Goal: Task Accomplishment & Management: Manage account settings

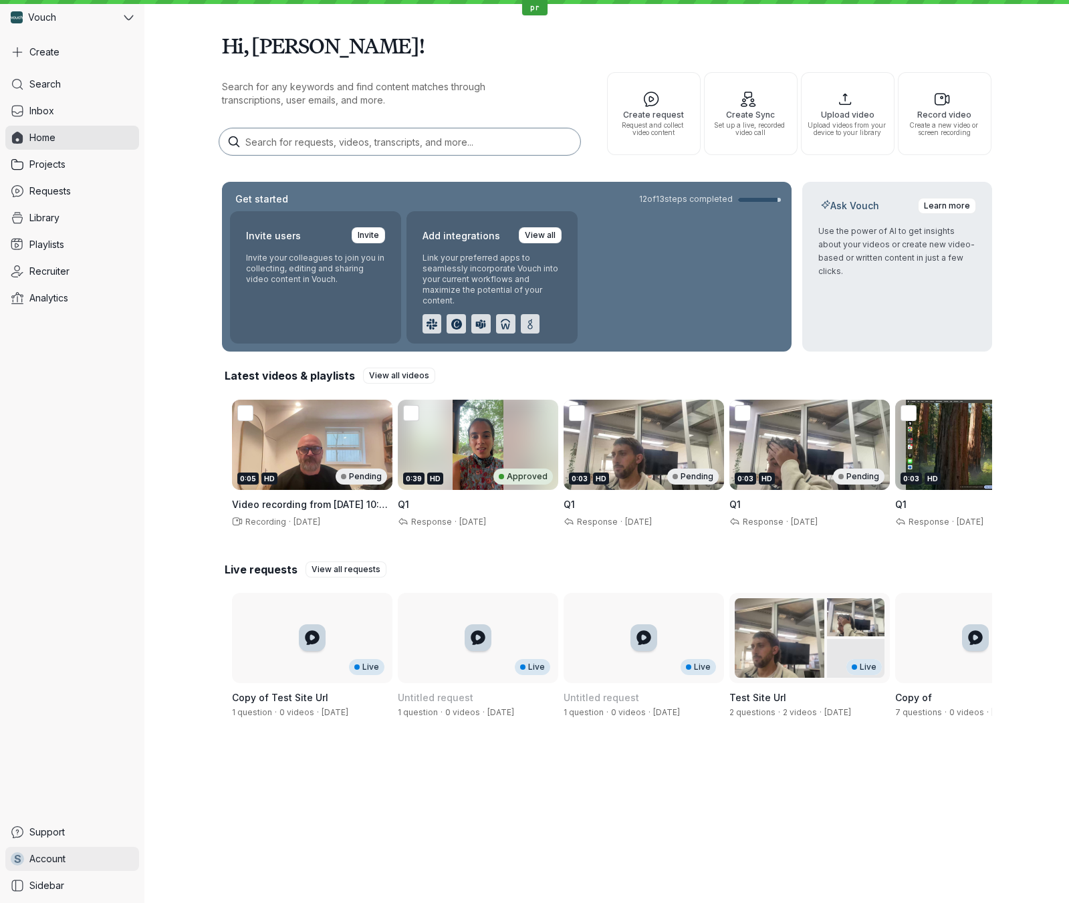
click at [51, 861] on span "Account" at bounding box center [47, 858] width 36 height 13
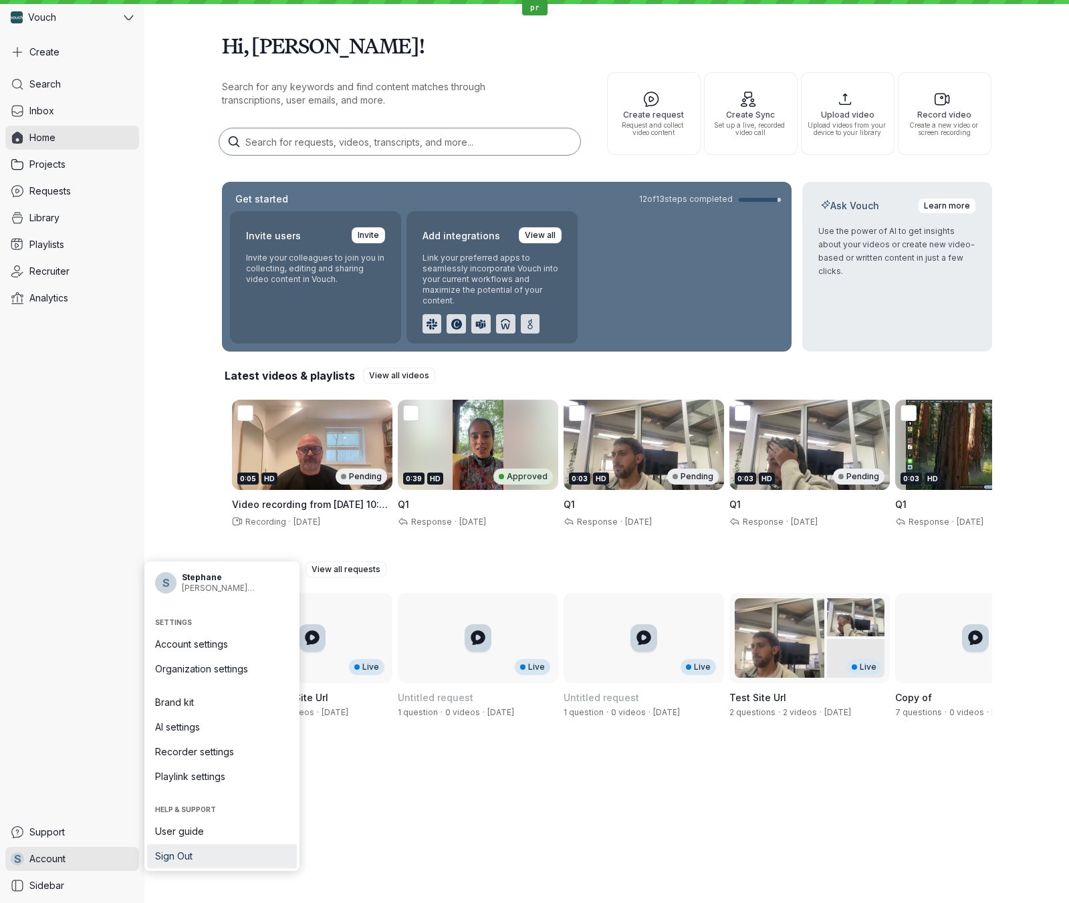
click at [178, 862] on span "Sign Out" at bounding box center [222, 856] width 134 height 13
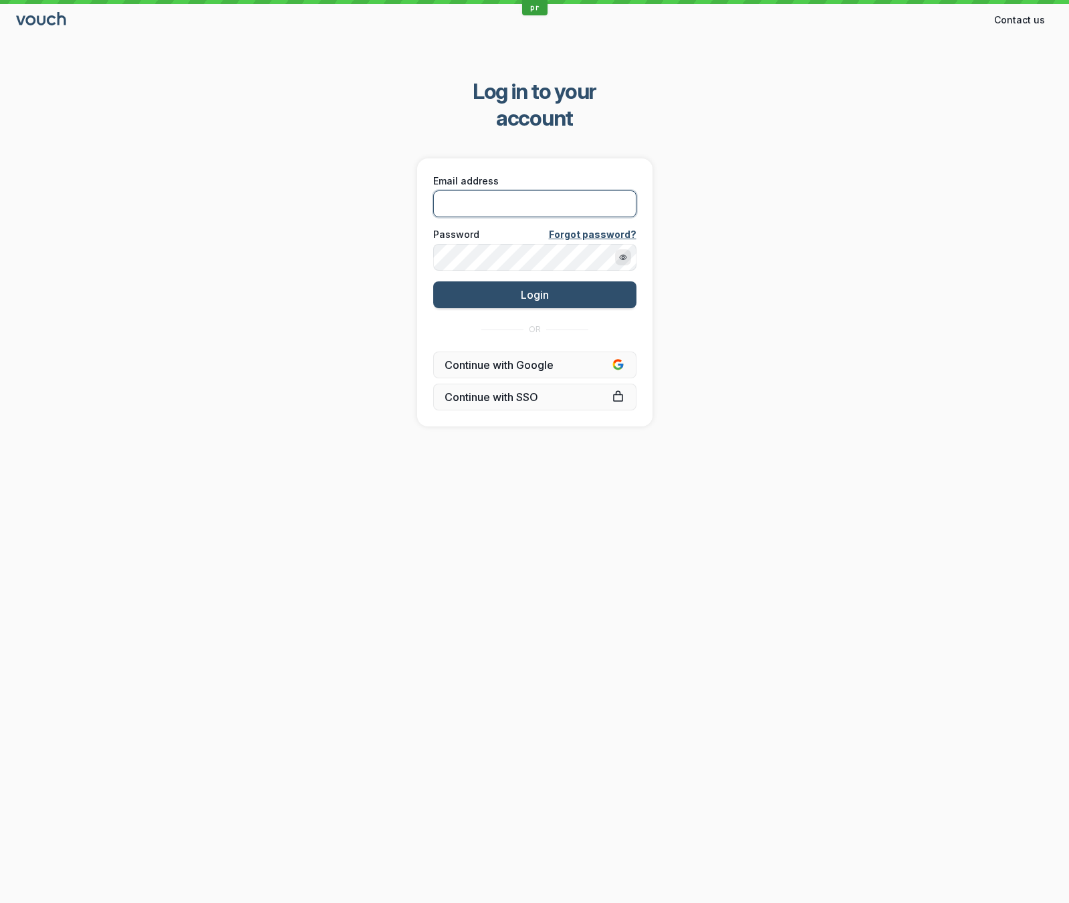
click at [571, 191] on input "Email address" at bounding box center [534, 204] width 203 height 27
type input "[PERSON_NAME][EMAIL_ADDRESS][DOMAIN_NAME]"
